Goal: Find specific page/section: Find specific page/section

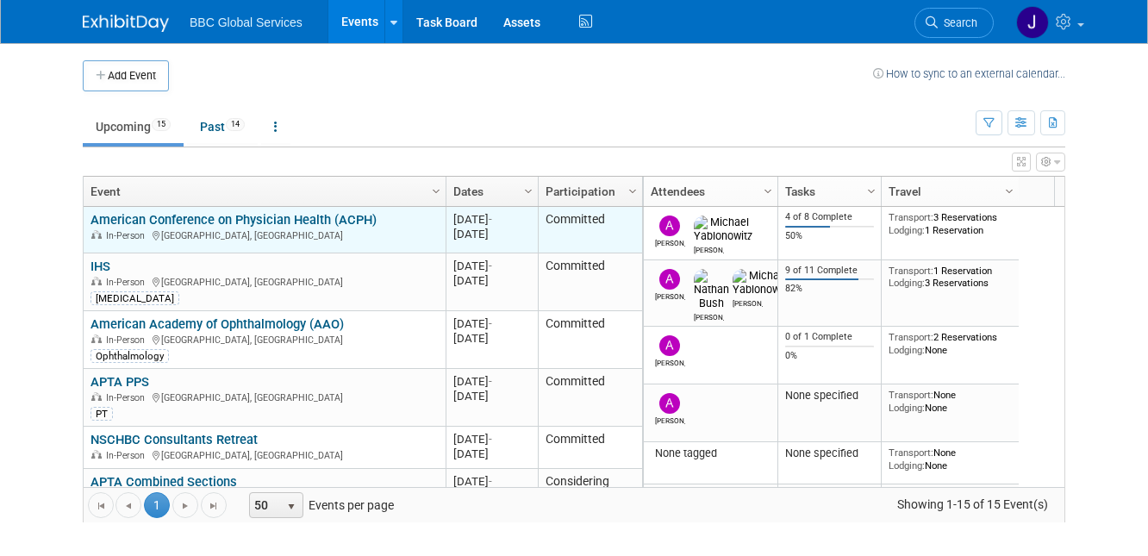
click at [289, 215] on link "American Conference on Physician Health (ACPH)" at bounding box center [233, 220] width 286 height 16
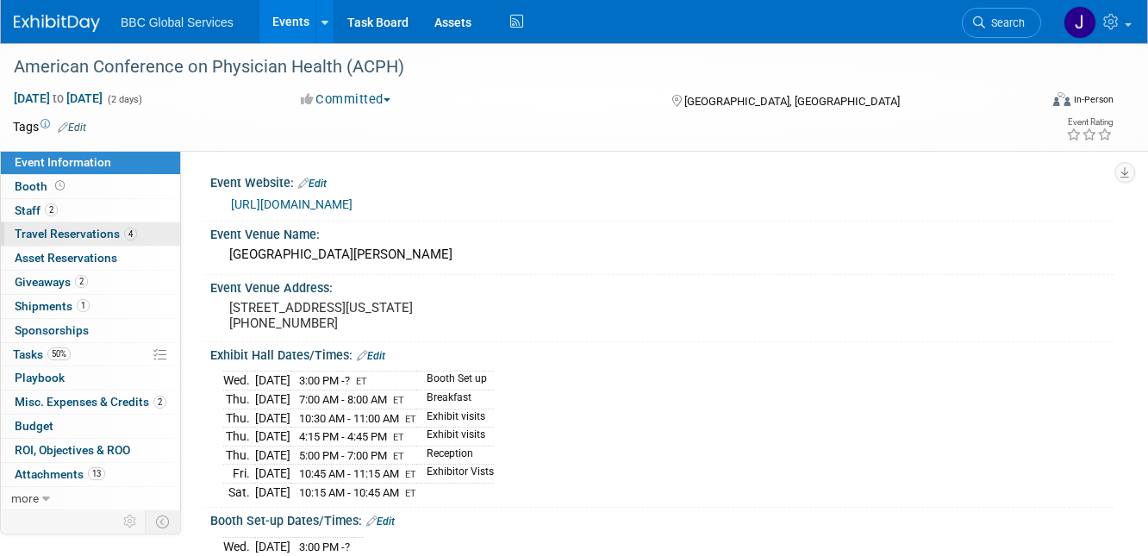
click at [87, 234] on span "Travel Reservations 4" at bounding box center [76, 234] width 122 height 14
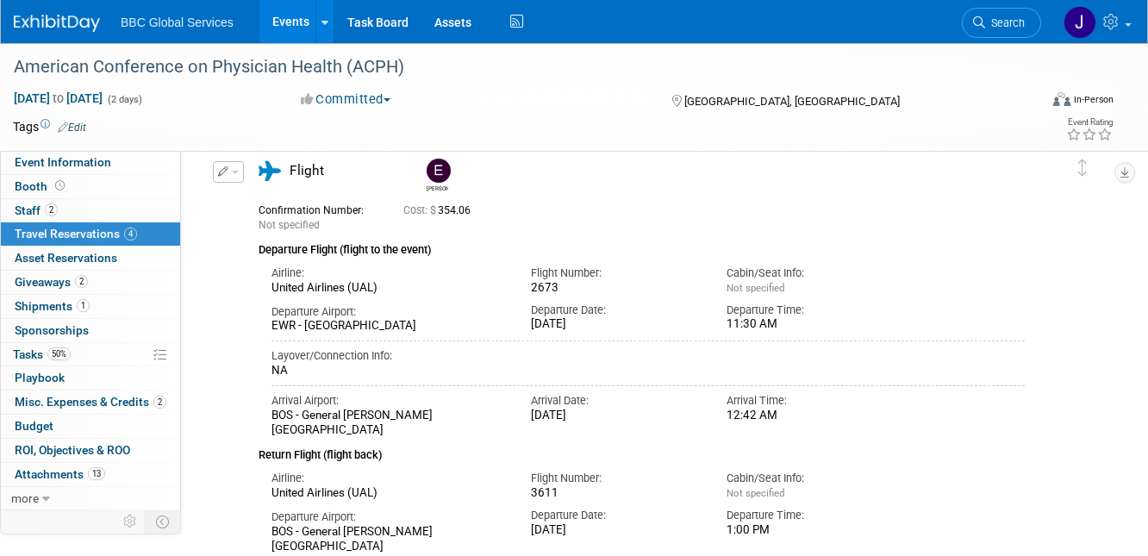
scroll to position [455, 0]
click at [41, 24] on img at bounding box center [57, 23] width 86 height 17
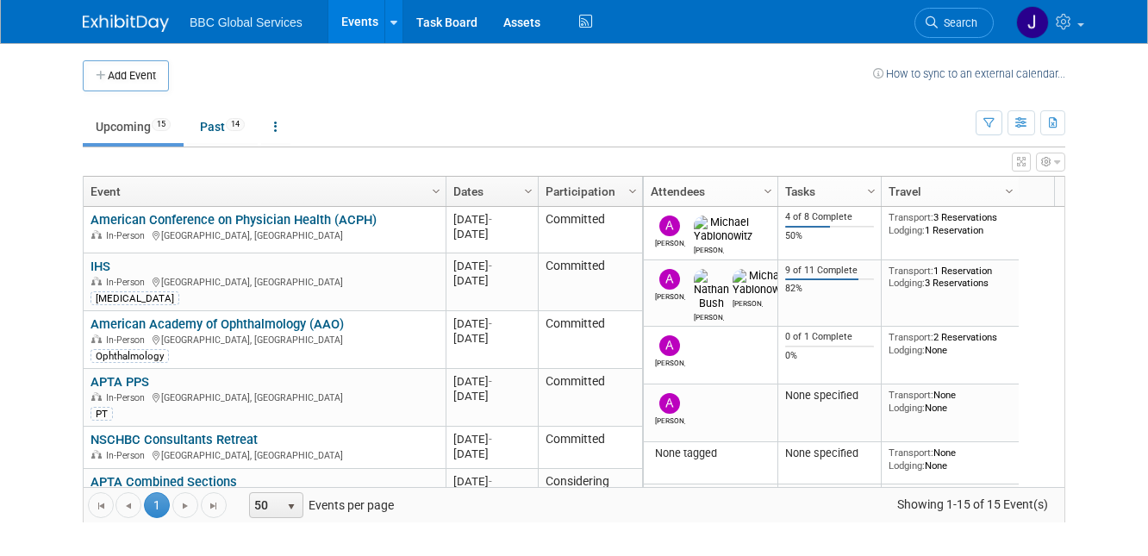
click at [96, 263] on link "IHS" at bounding box center [100, 267] width 20 height 16
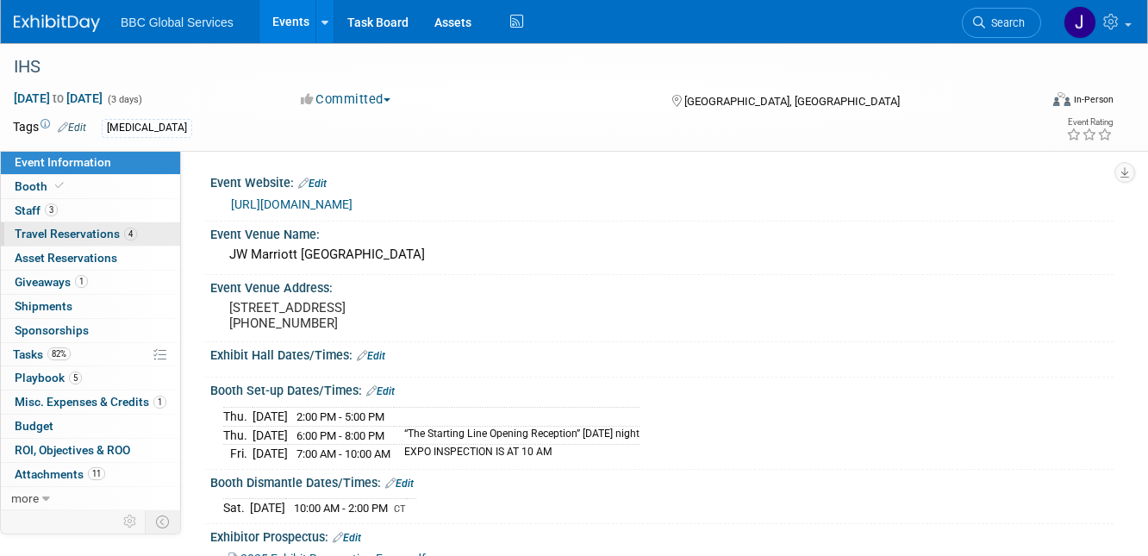
click at [85, 239] on span "Travel Reservations 4" at bounding box center [76, 234] width 122 height 14
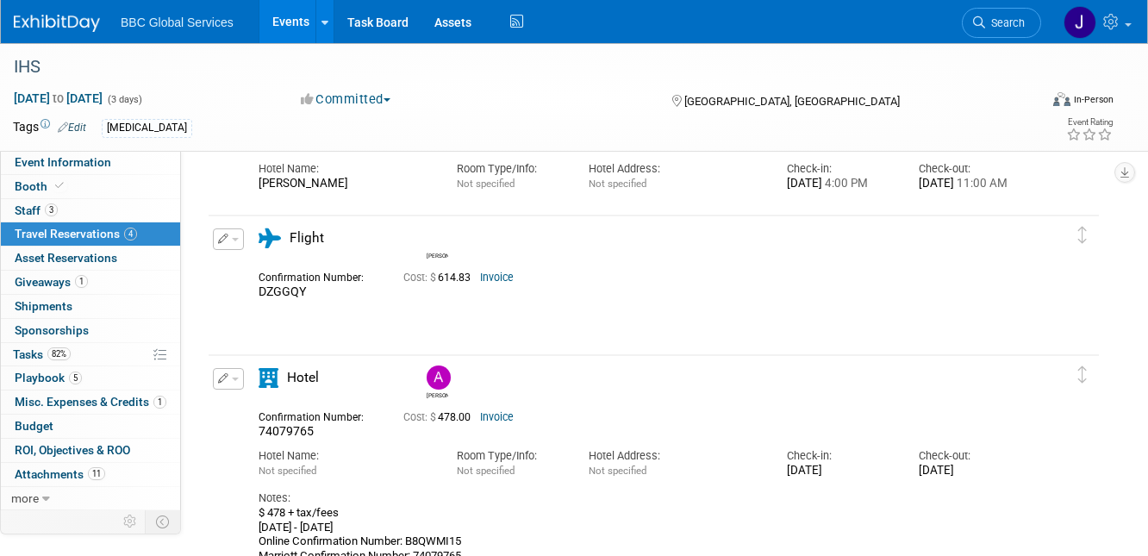
scroll to position [157, 0]
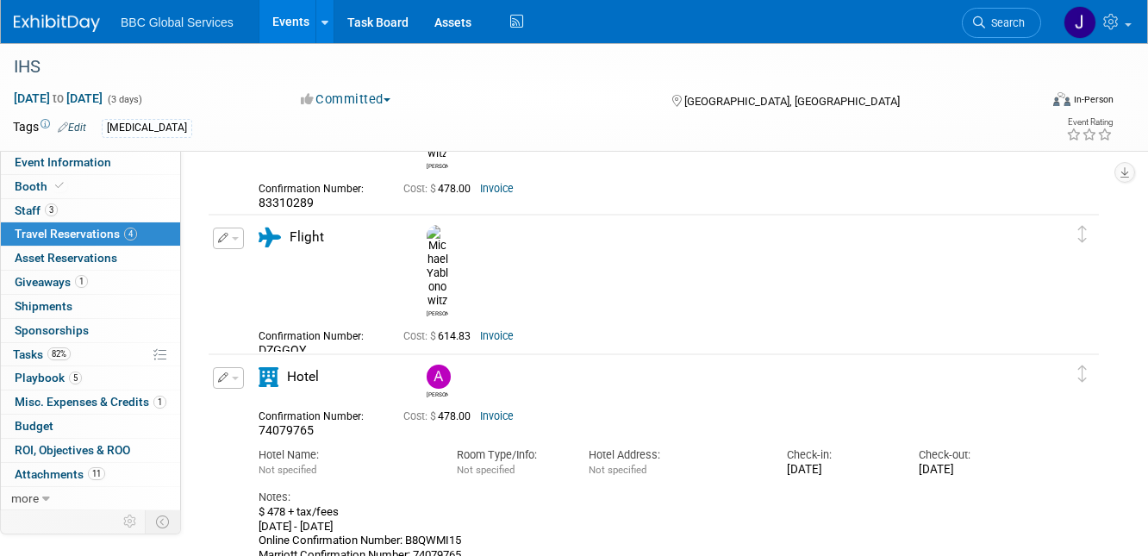
click at [507, 330] on link "Invoice" at bounding box center [497, 336] width 34 height 12
